Goal: Information Seeking & Learning: Learn about a topic

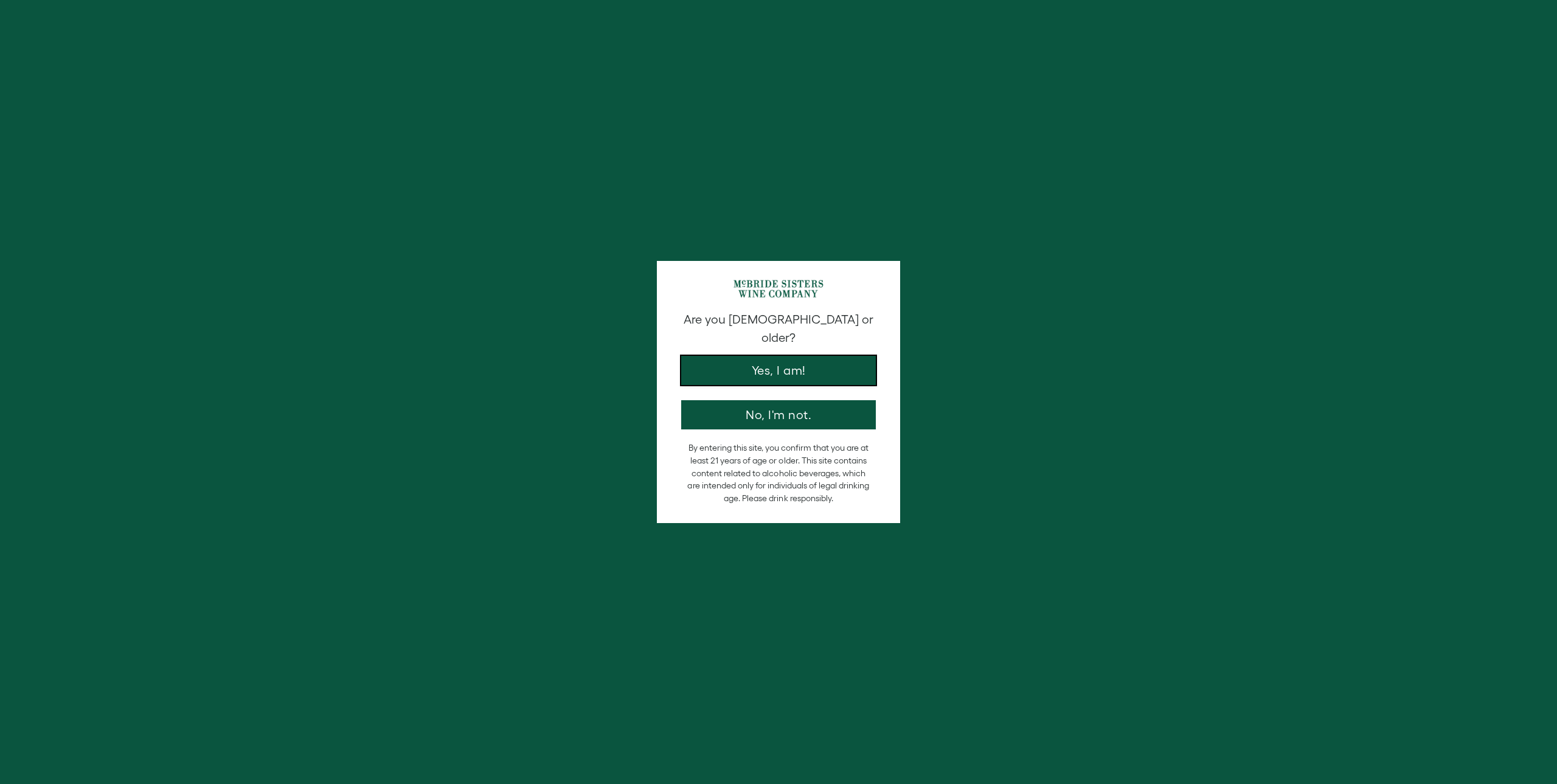
click at [716, 371] on button "Yes, I am!" at bounding box center [778, 370] width 194 height 29
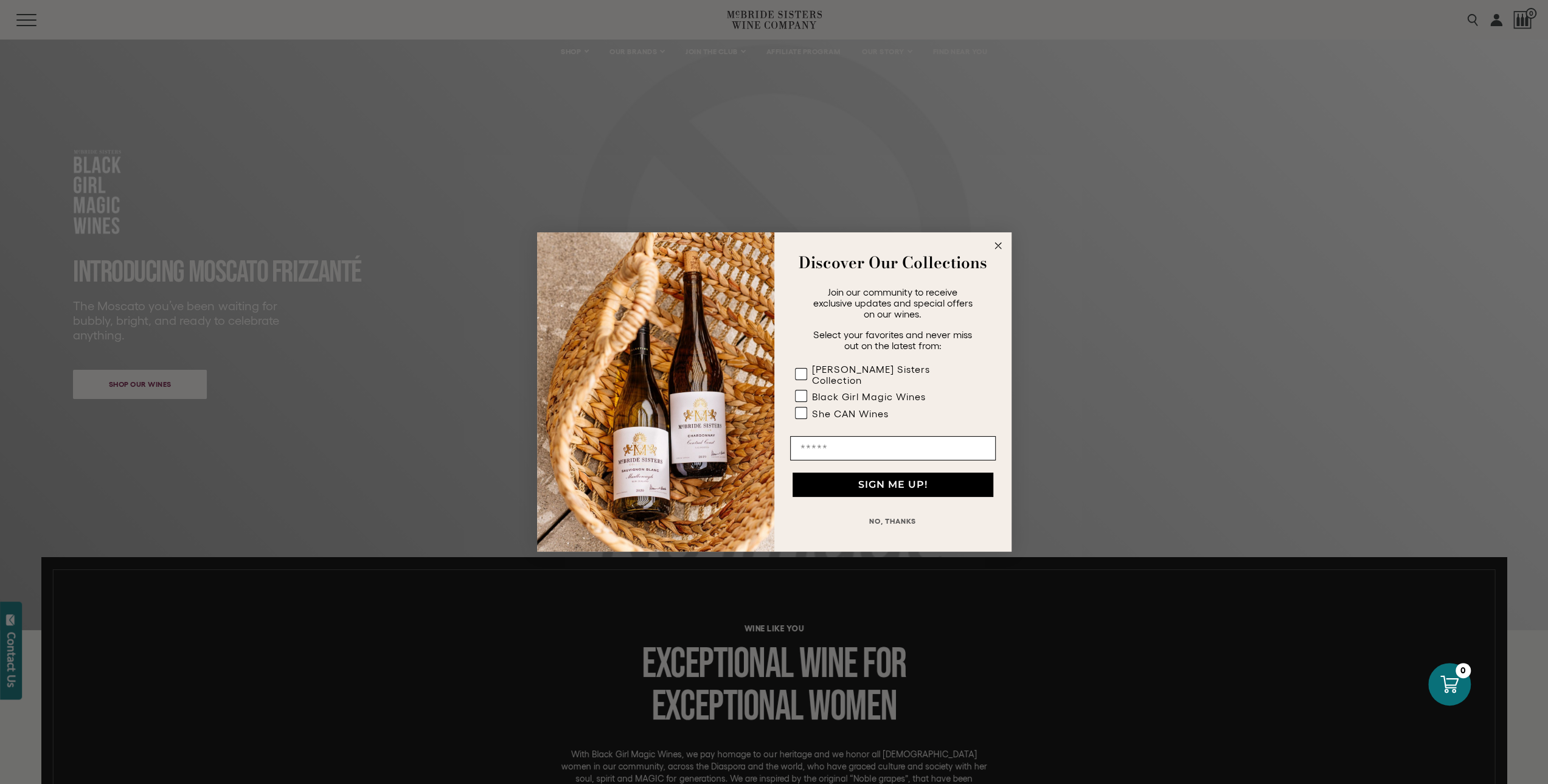
click at [995, 250] on circle "Close dialog" at bounding box center [998, 245] width 14 height 14
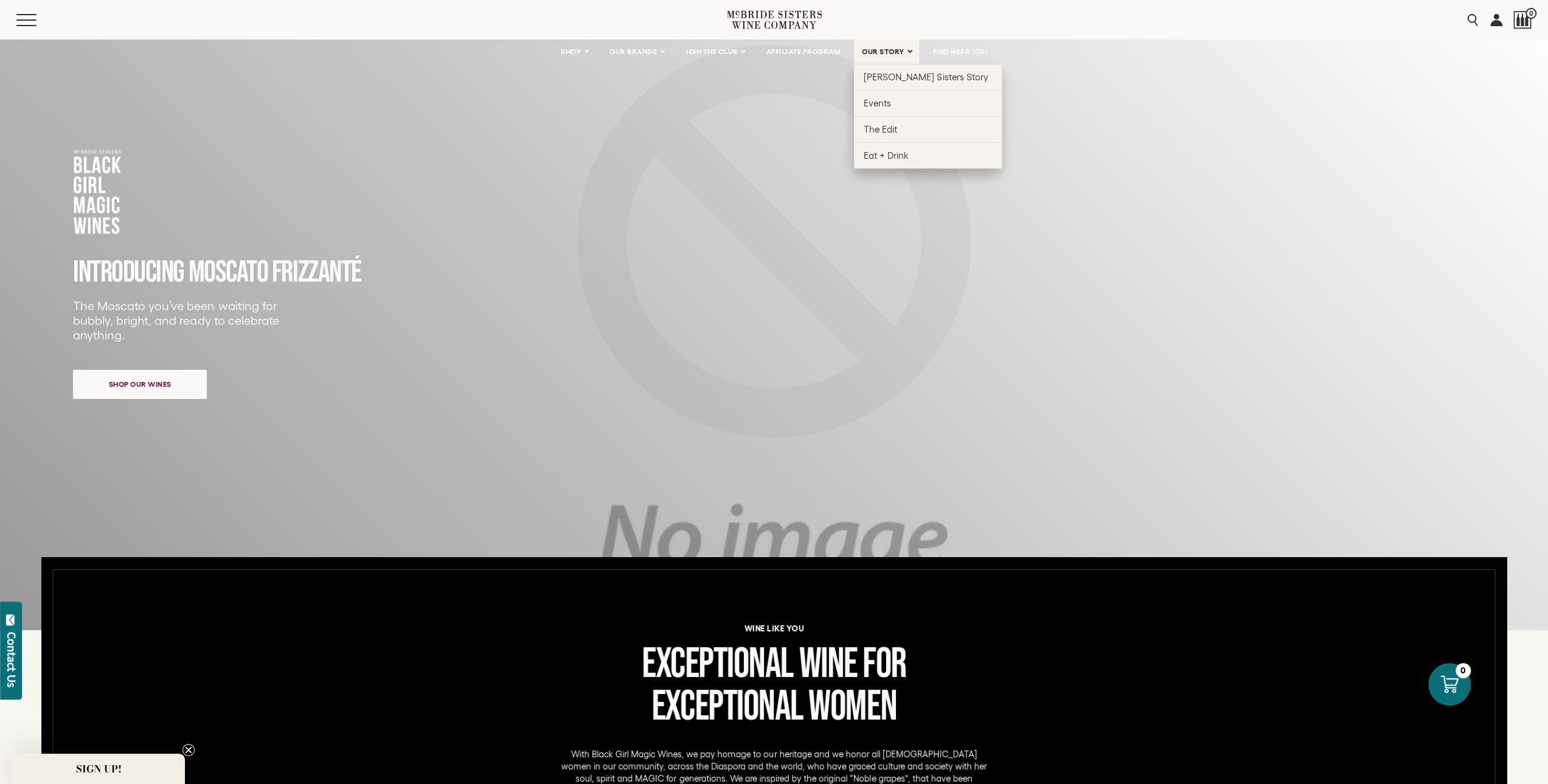
click at [883, 55] on span "OUR STORY" at bounding box center [883, 51] width 43 height 9
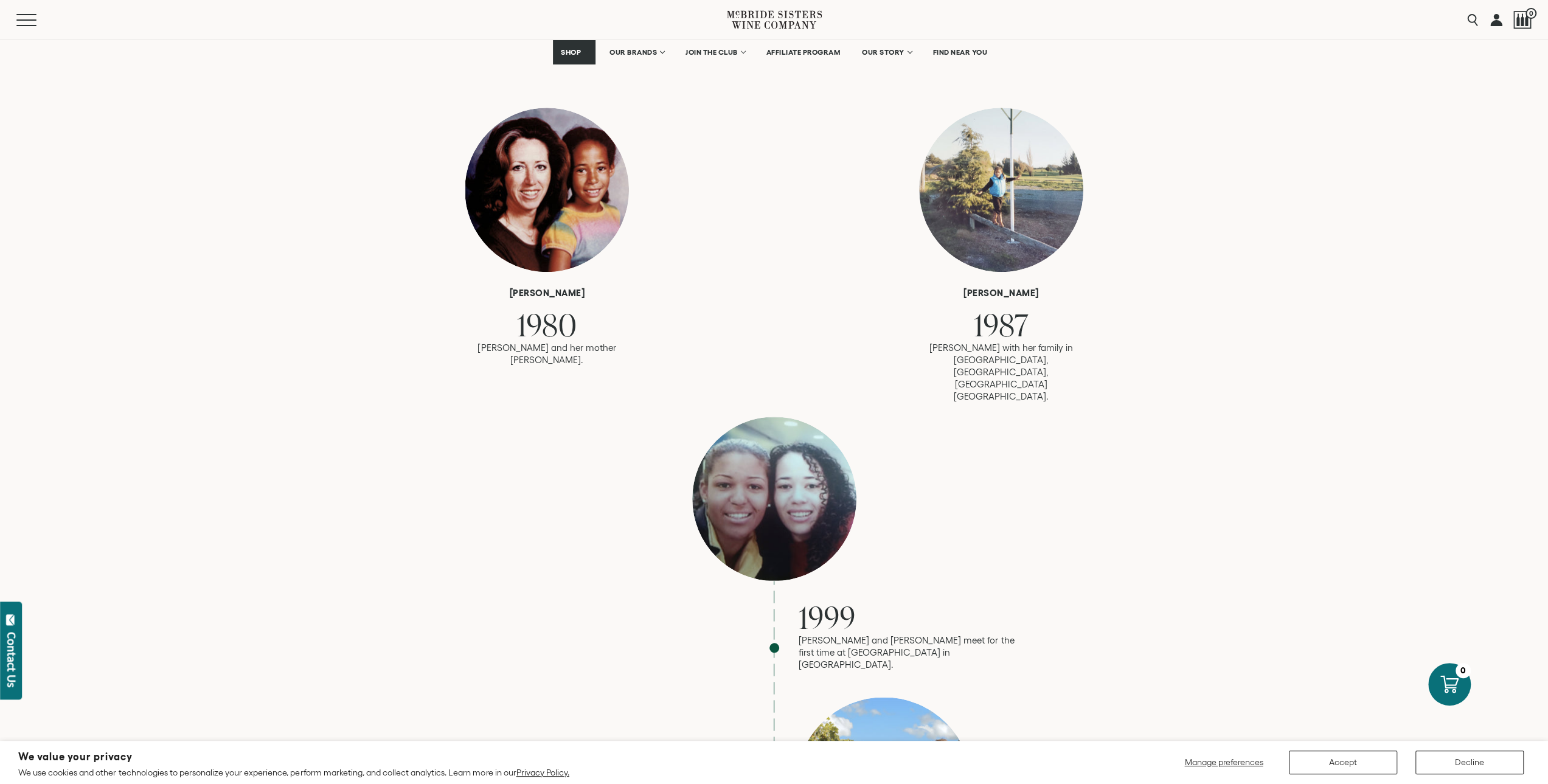
scroll to position [791, 0]
